Goal: Register for event/course

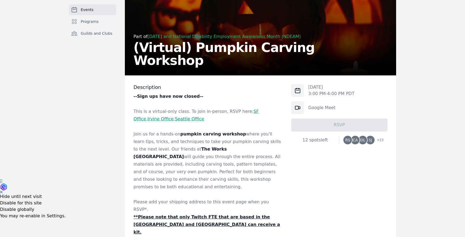
scroll to position [66, 0]
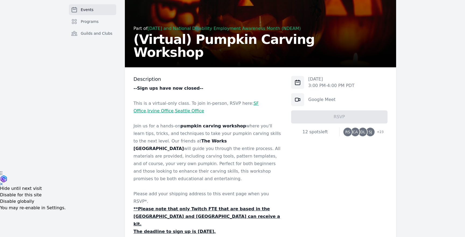
click at [258, 206] on u "**Please note that only Twitch FTE that are based in the [GEOGRAPHIC_DATA] and …" at bounding box center [207, 216] width 147 height 20
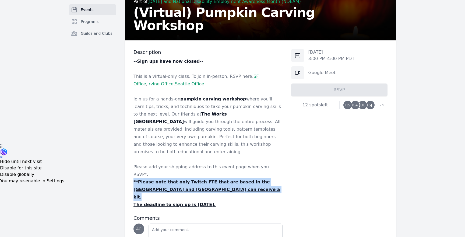
scroll to position [104, 0]
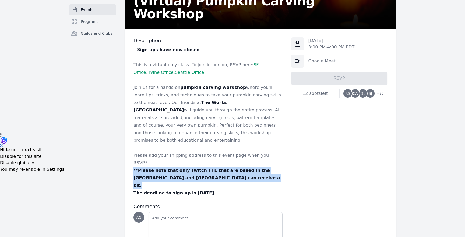
click at [257, 133] on p "Join us for a hands-on pumpkin carving workshop where you'll learn tips, tricks…" at bounding box center [208, 114] width 149 height 60
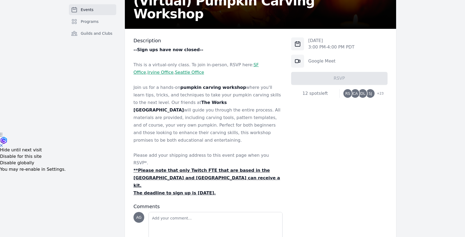
click at [349, 92] on span "RS" at bounding box center [348, 94] width 5 height 4
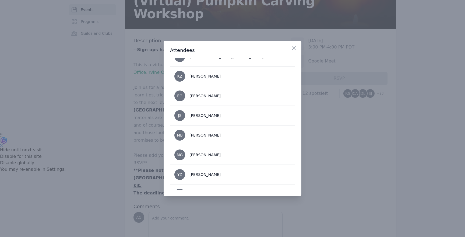
scroll to position [399, 0]
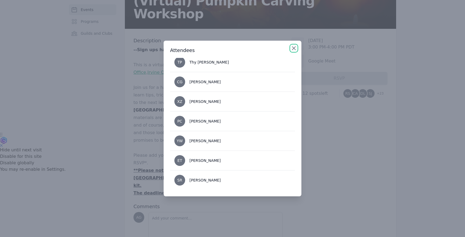
click at [295, 47] on icon "button" at bounding box center [294, 48] width 3 height 3
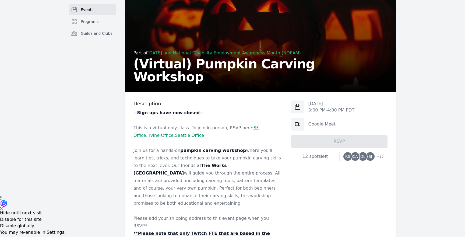
scroll to position [0, 0]
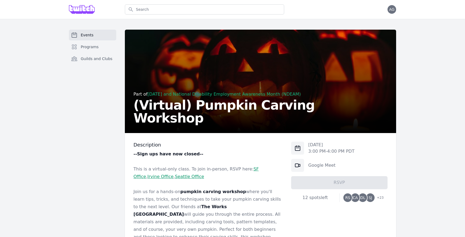
click at [81, 36] on span "Events" at bounding box center [87, 34] width 13 height 5
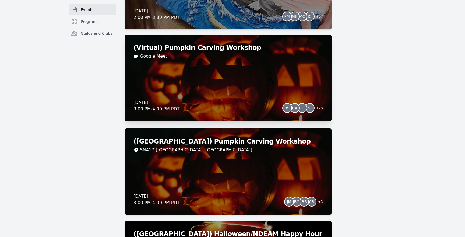
scroll to position [1143, 0]
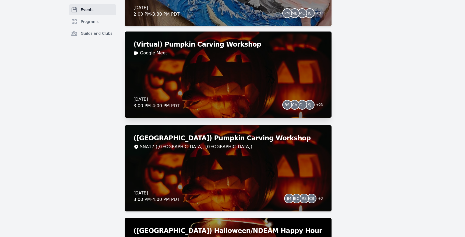
click at [206, 102] on div "[DATE] 3:00 PM - 4:00 PM PDT RS CA DL SJ + 23" at bounding box center [229, 102] width 190 height 13
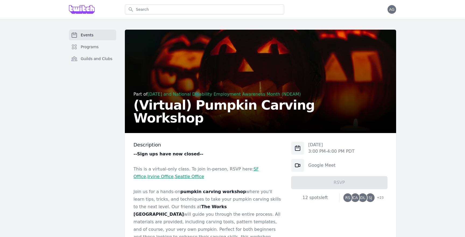
click at [336, 175] on div "[DATE] 3:00 PM - 4:00 PM PDT Google Meet RSVP 12 spots left [GEOGRAPHIC_DATA] D…" at bounding box center [339, 172] width 96 height 60
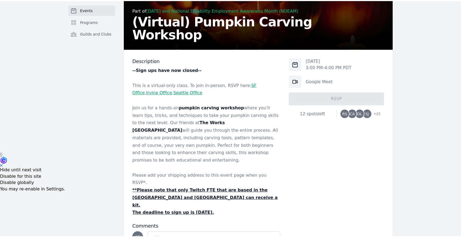
scroll to position [90, 0]
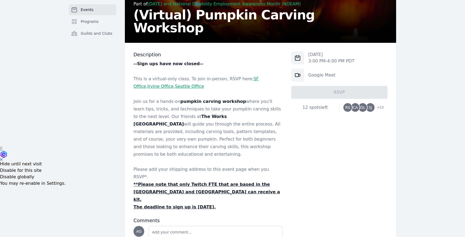
click at [183, 131] on p "Join us for a hands-on pumpkin carving workshop where you'll learn tips, tricks…" at bounding box center [208, 128] width 149 height 60
click at [180, 130] on p "Join us for a hands-on pumpkin carving workshop where you'll learn tips, tricks…" at bounding box center [208, 128] width 149 height 60
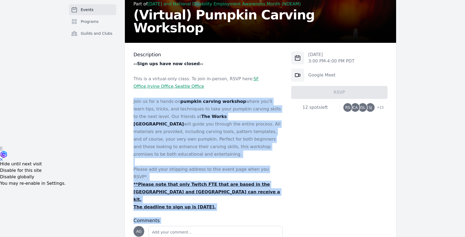
drag, startPoint x: 180, startPoint y: 130, endPoint x: 190, endPoint y: 190, distance: 61.0
click at [190, 190] on div "Description --Sign ups have now closed-- This is a virtual-only class. To join …" at bounding box center [208, 157] width 149 height 212
click at [194, 204] on u "The deadline to sign up is [DATE]." at bounding box center [175, 206] width 82 height 5
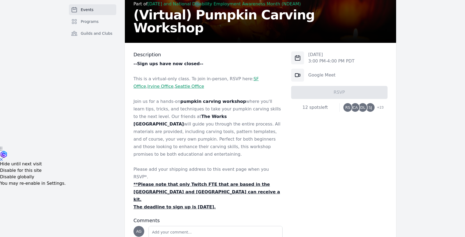
click at [331, 82] on div "[DATE] 3:00 PM - 4:00 PM PDT Google Meet RSVP 12 spots left [GEOGRAPHIC_DATA] D…" at bounding box center [339, 81] width 96 height 60
click at [73, 180] on div "Events Programs Guilds and Clubs" at bounding box center [90, 105] width 47 height 333
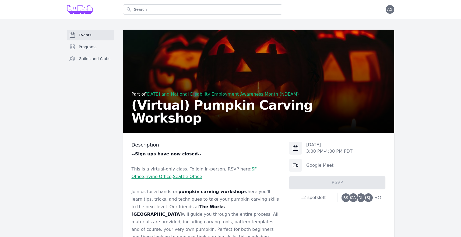
click at [73, 180] on div "Events Programs Guilds and Clubs" at bounding box center [90, 196] width 47 height 333
